Goal: Check status: Check status

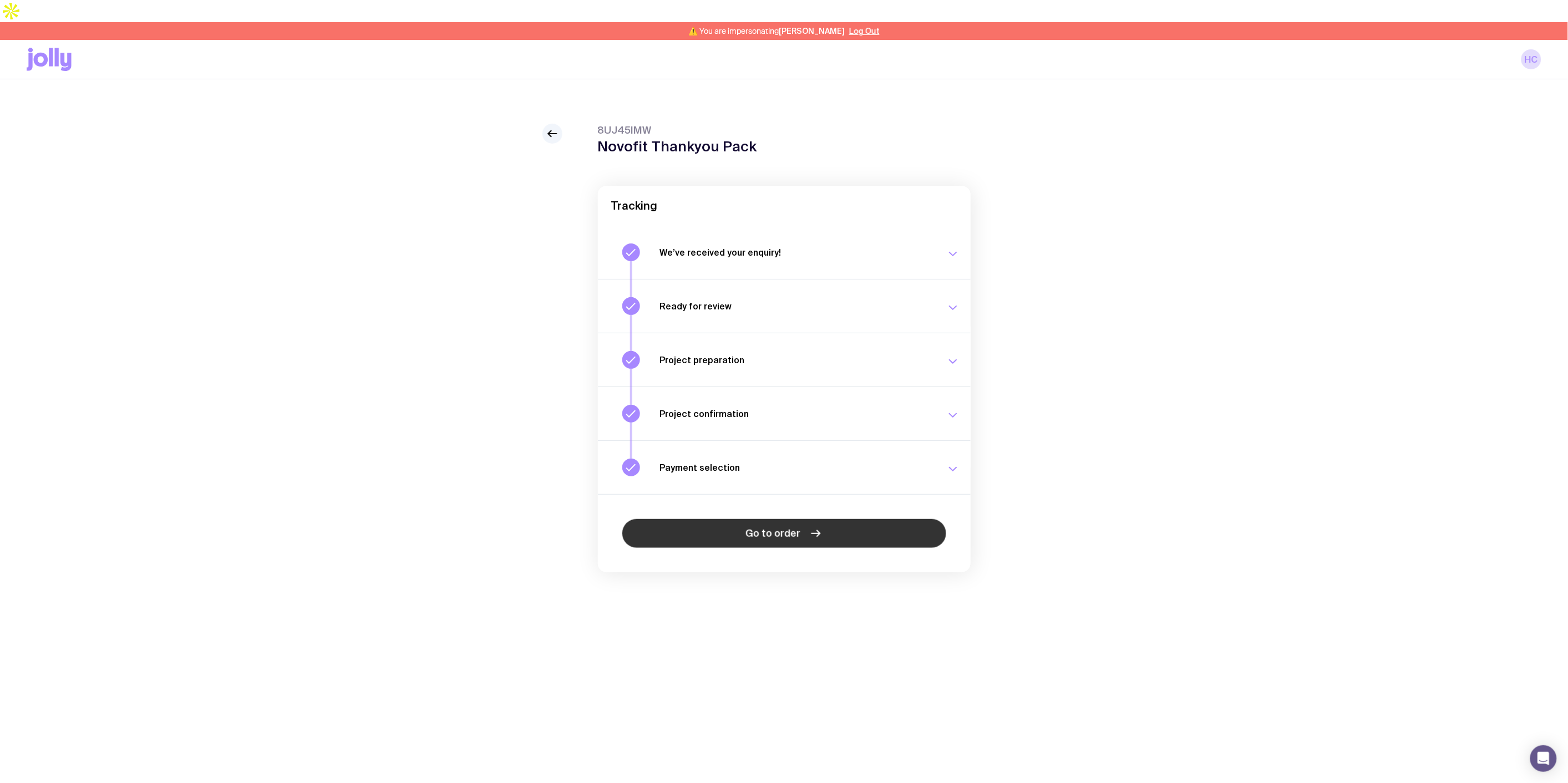
click at [800, 519] on link "Go to order" at bounding box center [784, 534] width 324 height 29
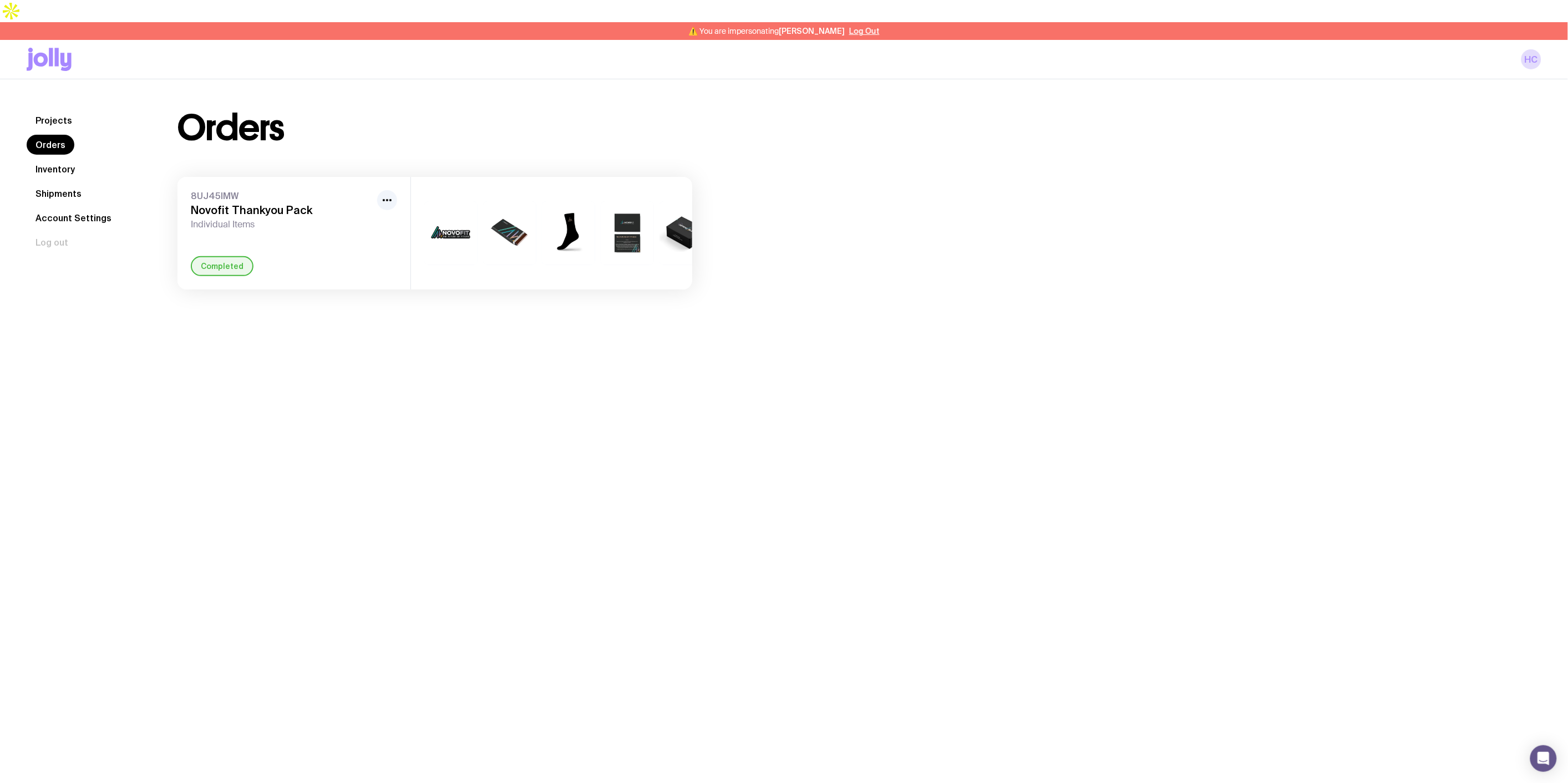
click at [241, 203] on h3 "Novofit Thankyou Pack" at bounding box center [282, 210] width 182 height 13
click at [52, 159] on link "Inventory" at bounding box center [55, 169] width 57 height 20
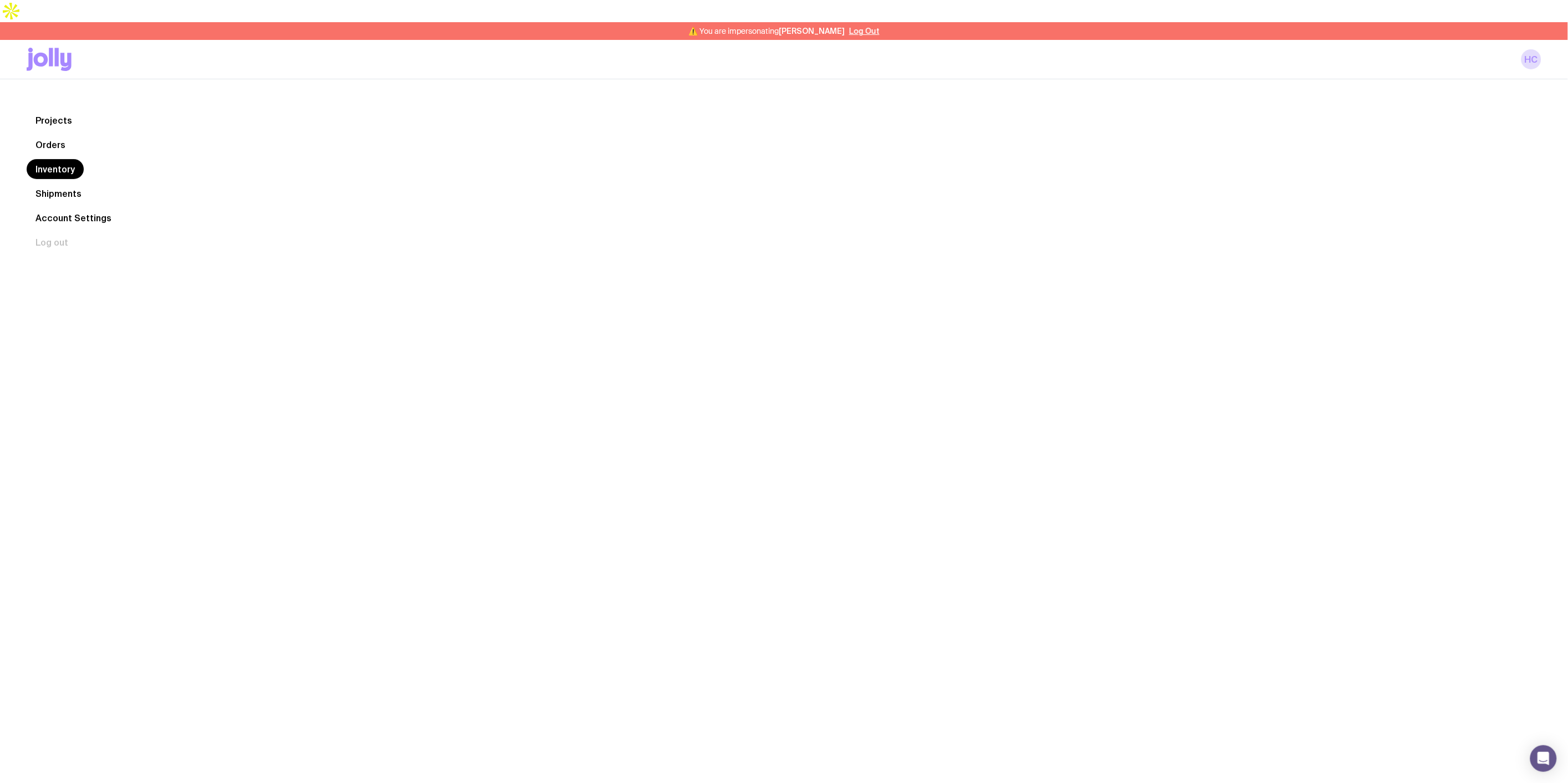
click at [60, 184] on link "Shipments" at bounding box center [58, 194] width 63 height 20
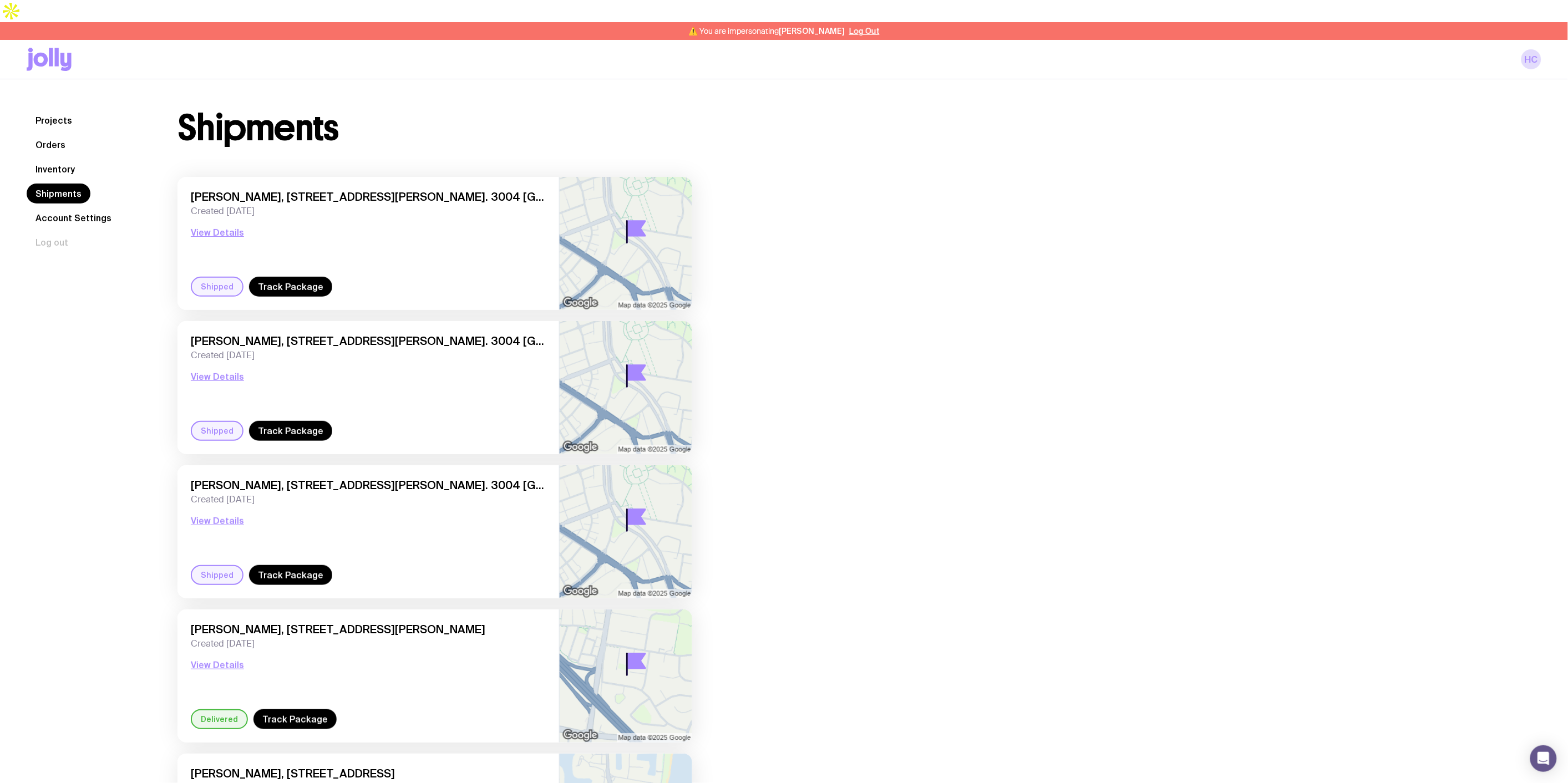
click at [45, 135] on link "Orders" at bounding box center [50, 145] width 48 height 20
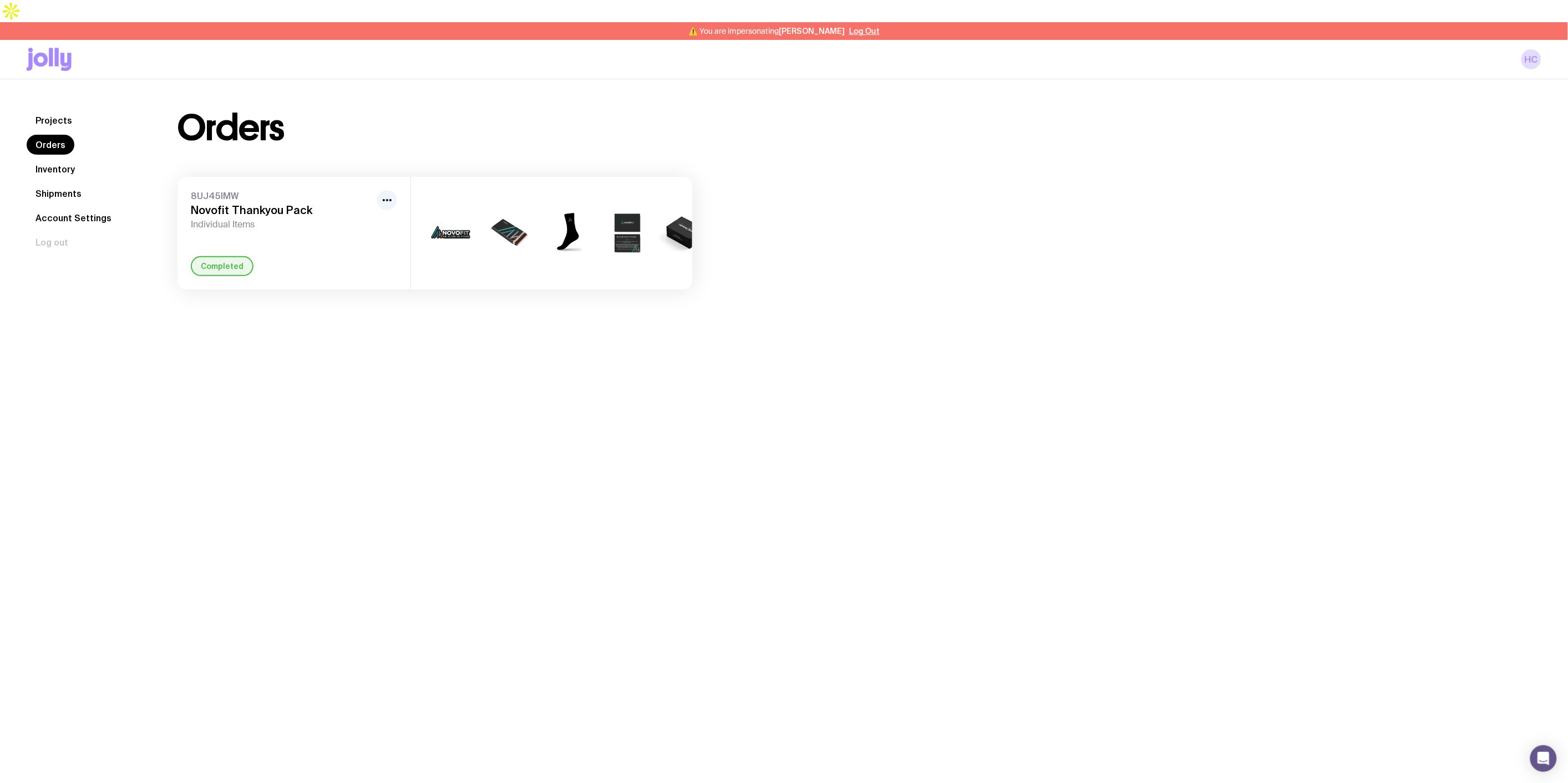
click at [56, 111] on link "Projects" at bounding box center [54, 120] width 54 height 20
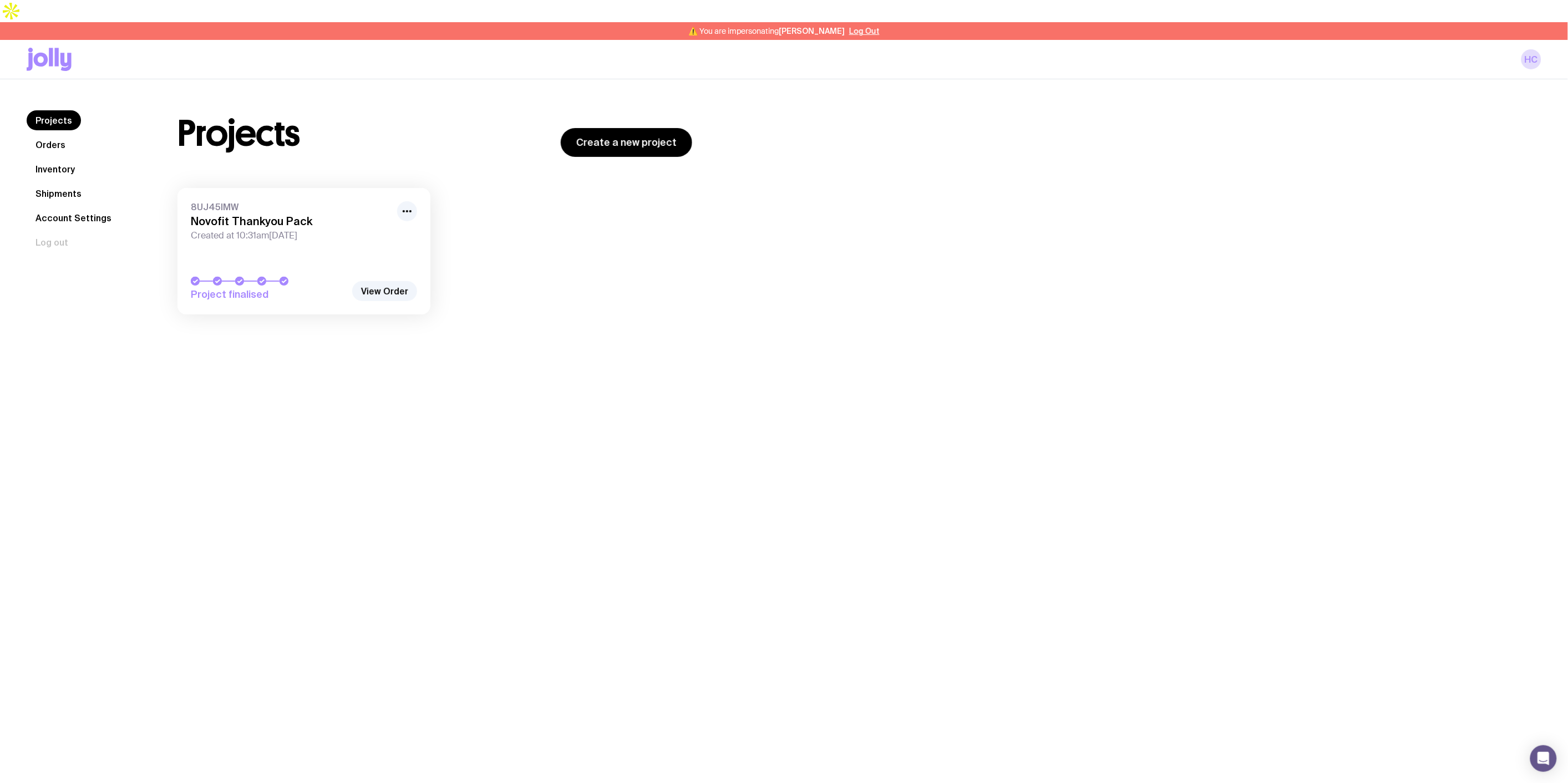
click at [63, 184] on link "Shipments" at bounding box center [58, 194] width 63 height 20
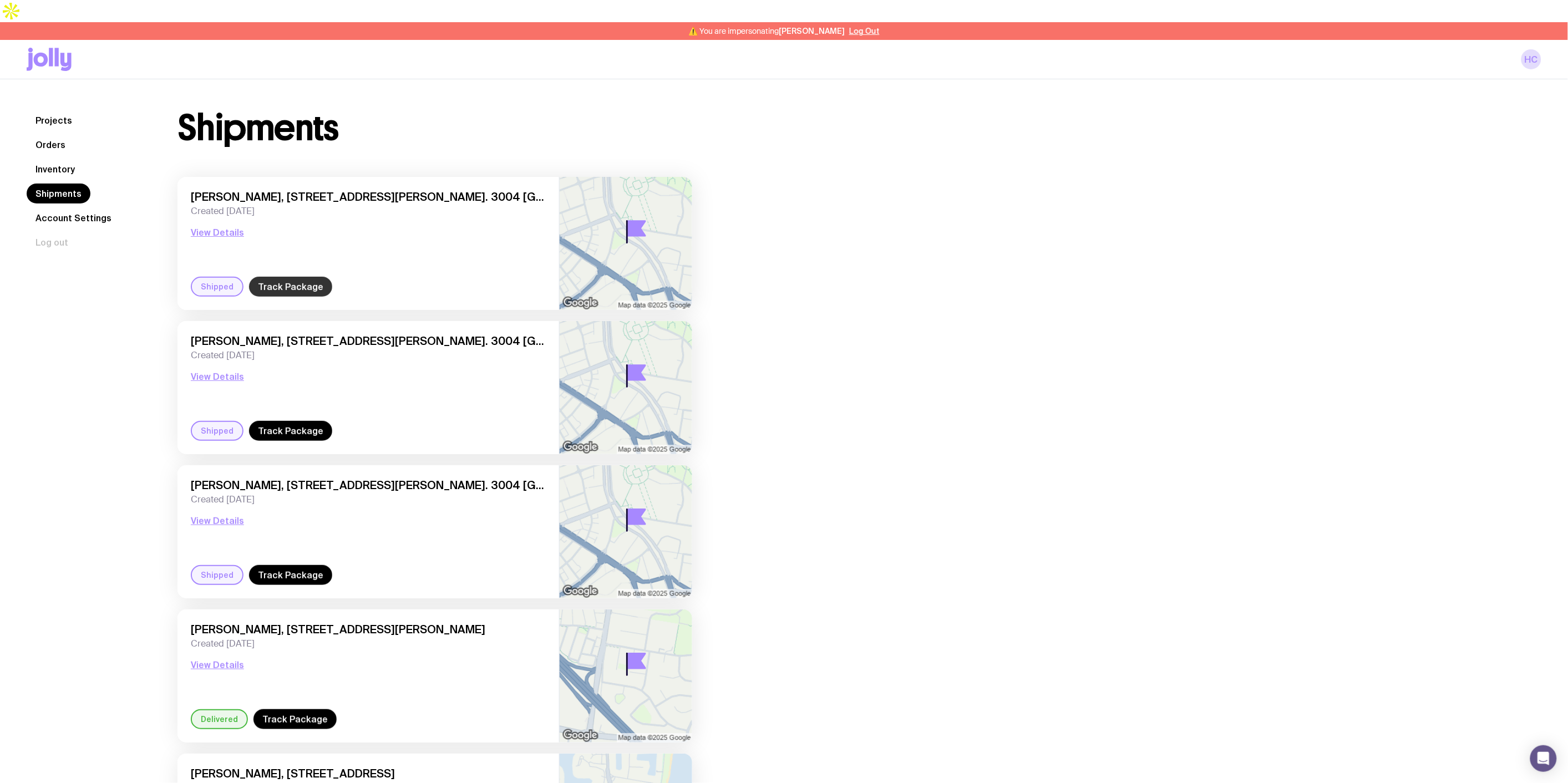
click at [289, 277] on link "Track Package" at bounding box center [290, 287] width 83 height 20
click at [292, 421] on link "Track Package" at bounding box center [290, 430] width 83 height 20
